Goal: Task Accomplishment & Management: Use online tool/utility

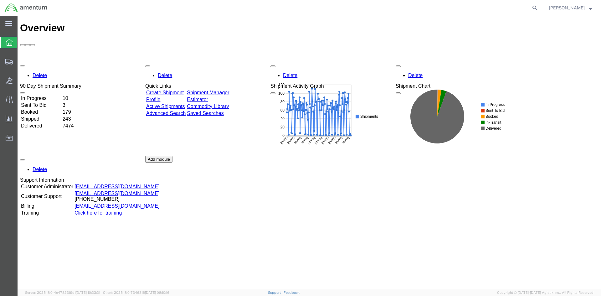
click at [220, 90] on link "Shipment Manager" at bounding box center [208, 92] width 42 height 5
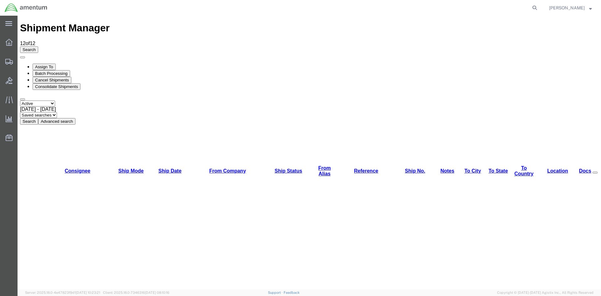
click at [38, 118] on button "Search" at bounding box center [29, 121] width 18 height 7
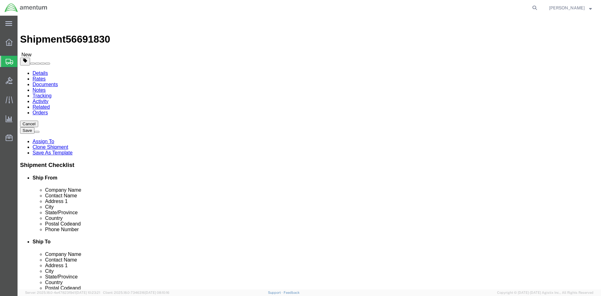
select select "42668"
select select "42696"
click button "Rate Shipment"
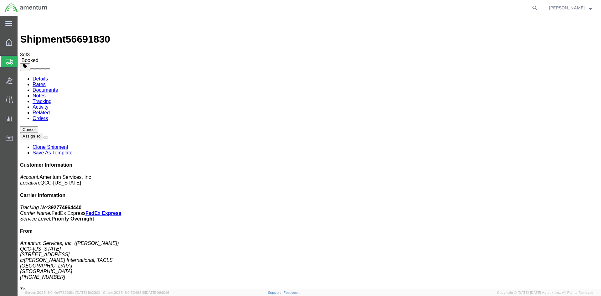
drag, startPoint x: 223, startPoint y: 110, endPoint x: 252, endPoint y: 110, distance: 29.4
copy td "392774964440"
drag, startPoint x: 32, startPoint y: 120, endPoint x: 261, endPoint y: 114, distance: 229.3
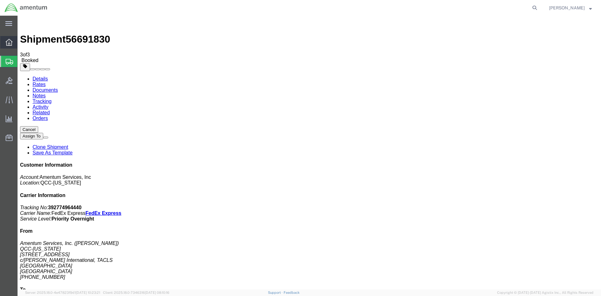
drag, startPoint x: 31, startPoint y: 42, endPoint x: 14, endPoint y: 42, distance: 17.2
click at [22, 42] on span "Overview" at bounding box center [19, 42] width 4 height 13
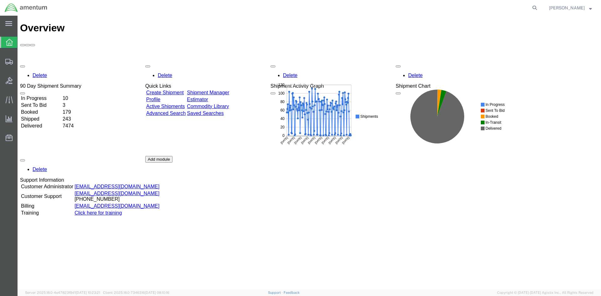
click at [221, 90] on link "Shipment Manager" at bounding box center [208, 92] width 42 height 5
